Goal: Use online tool/utility: Utilize a website feature to perform a specific function

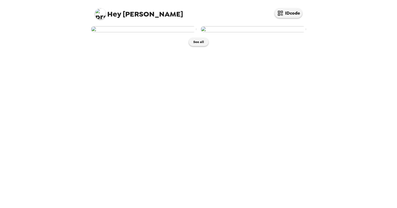
click at [78, 97] on div "Hey Ray IDcode See all" at bounding box center [198, 104] width 397 height 208
click at [134, 32] on img at bounding box center [143, 29] width 105 height 6
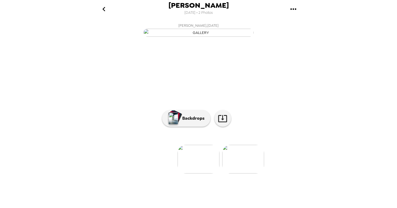
scroll to position [26, 0]
click at [194, 126] on button "Backdrops" at bounding box center [186, 118] width 48 height 17
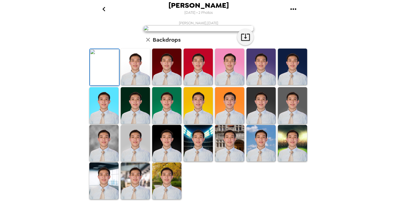
scroll to position [126, 0]
click at [143, 186] on img at bounding box center [135, 180] width 29 height 36
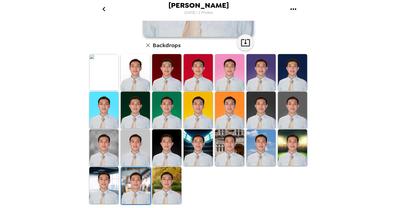
click at [256, 133] on img at bounding box center [260, 147] width 29 height 36
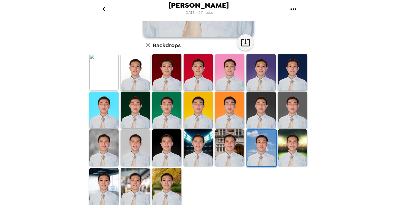
click at [134, 189] on img at bounding box center [135, 186] width 29 height 36
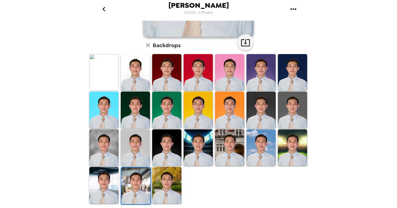
click at [136, 150] on img at bounding box center [135, 147] width 29 height 36
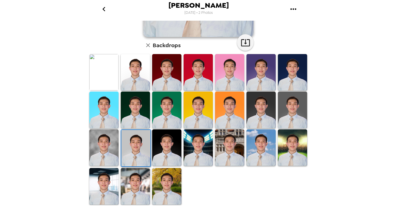
click at [137, 185] on img at bounding box center [135, 186] width 29 height 36
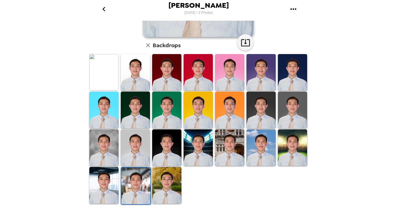
scroll to position [0, 0]
click at [129, 146] on img at bounding box center [135, 147] width 29 height 36
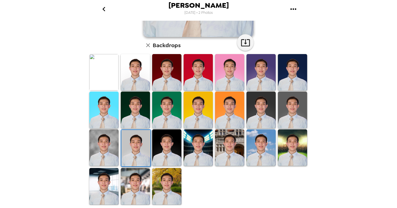
click at [132, 178] on img at bounding box center [135, 186] width 29 height 36
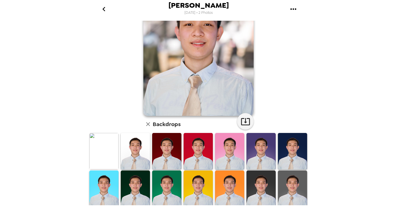
scroll to position [126, 0]
